Goal: Find specific page/section: Find specific page/section

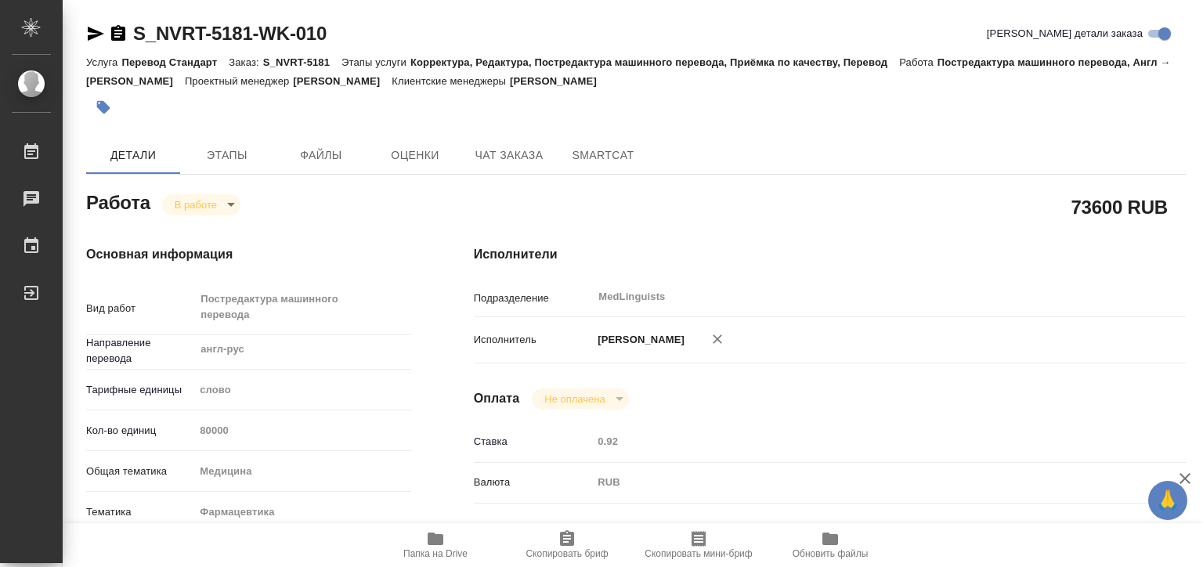
type textarea "x"
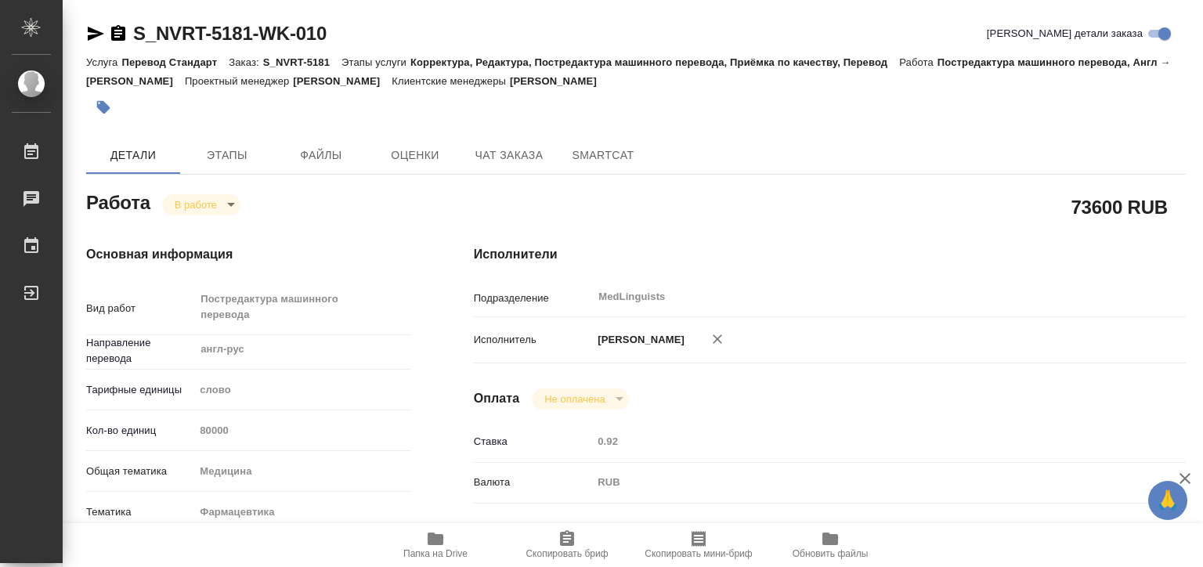
type textarea "x"
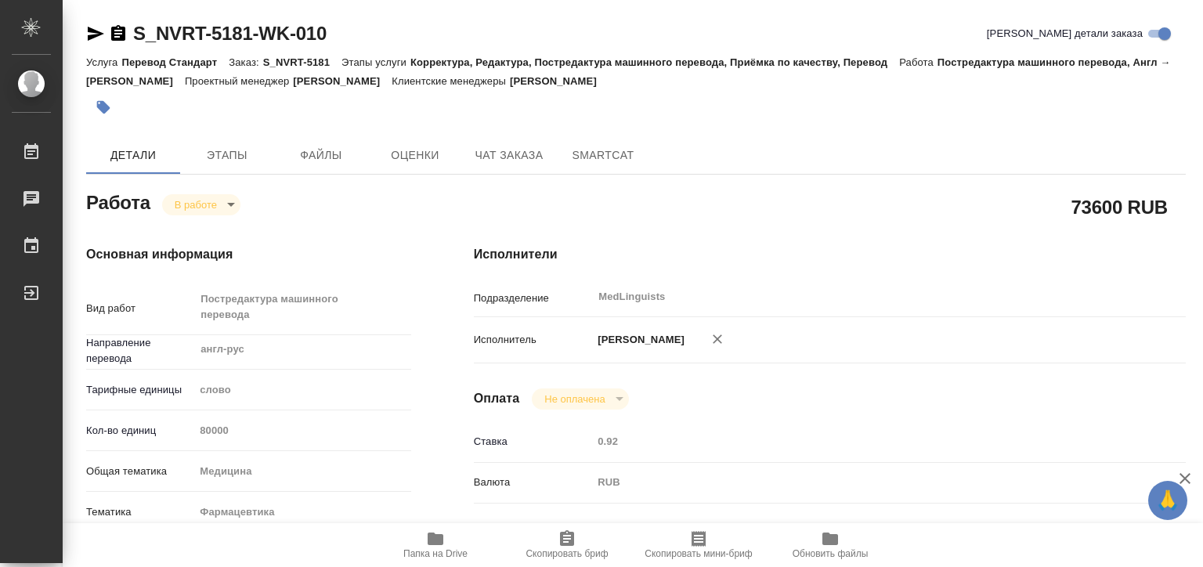
type textarea "x"
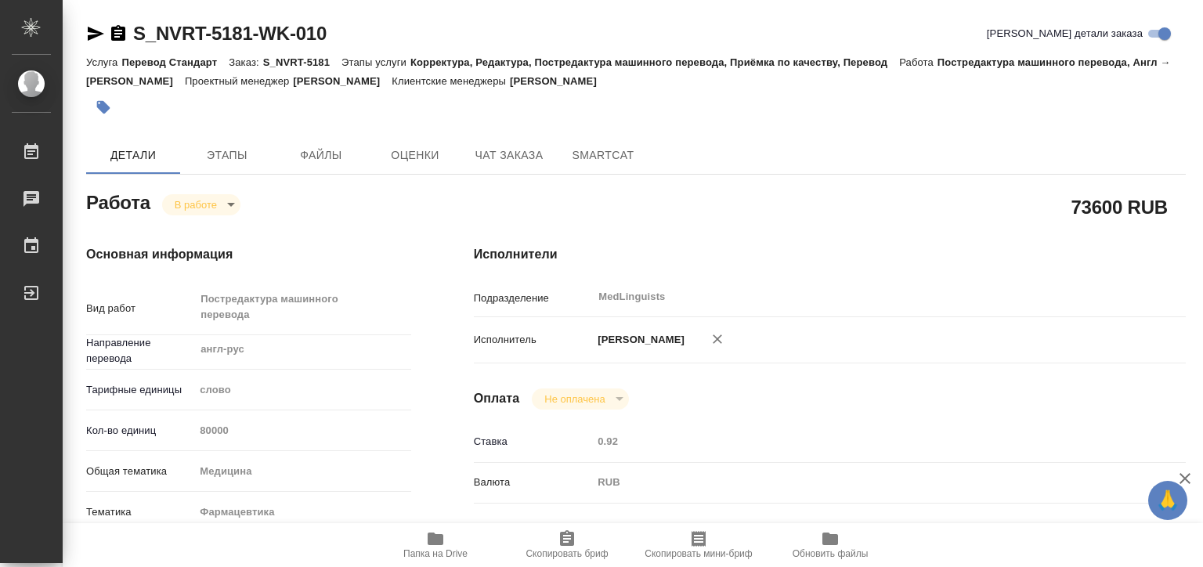
type textarea "x"
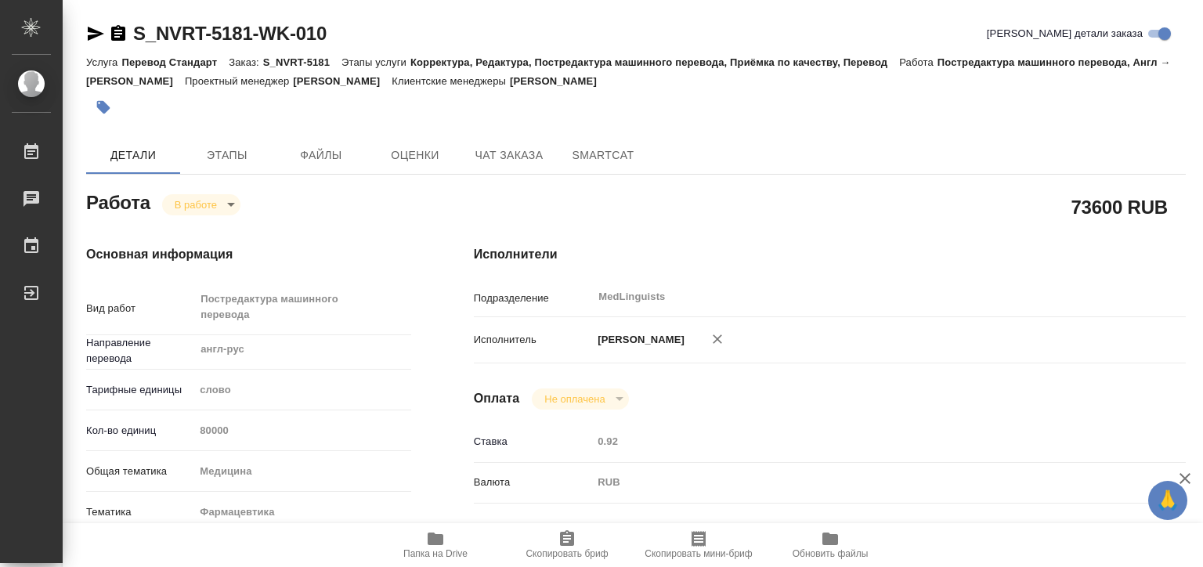
click at [431, 552] on span "Папка на Drive" at bounding box center [435, 553] width 64 height 11
